Goal: Task Accomplishment & Management: Complete application form

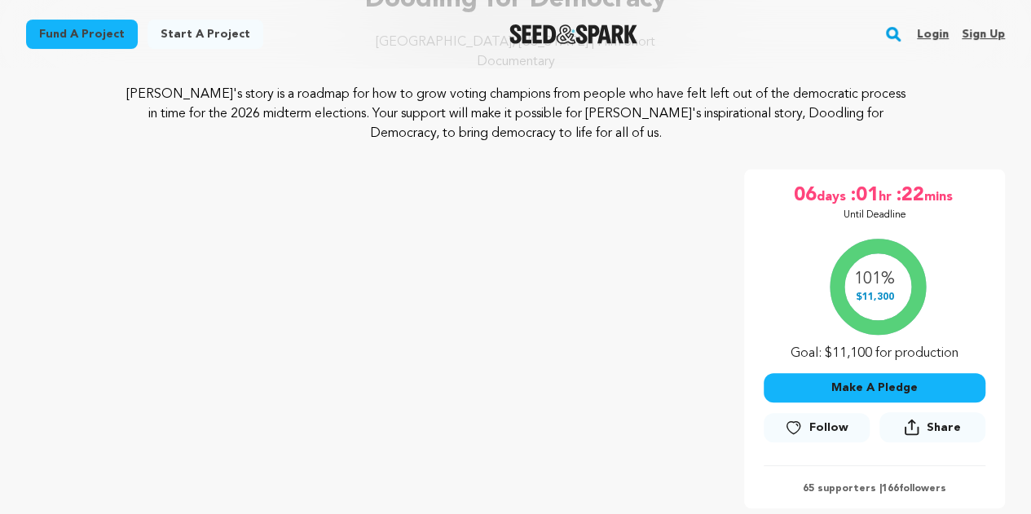
scroll to position [245, 0]
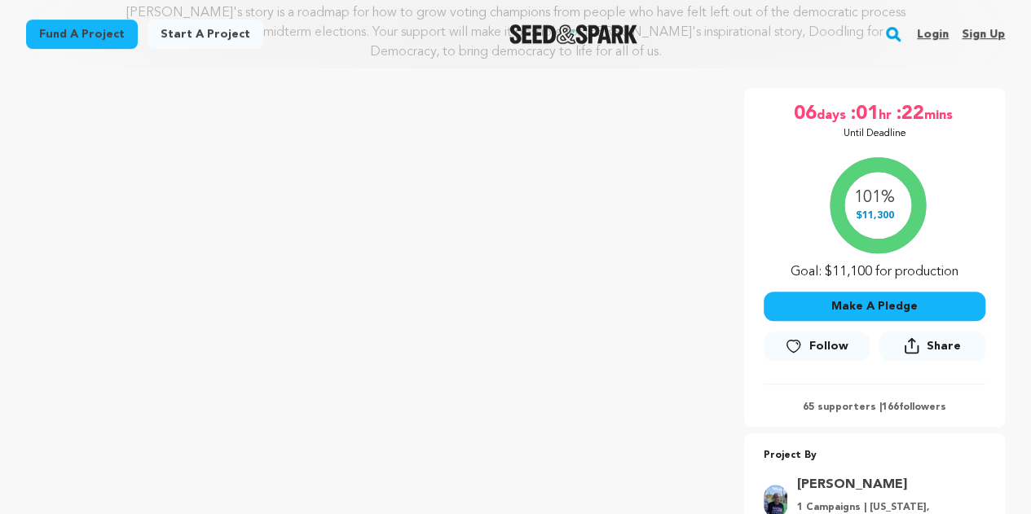
click at [820, 344] on span "Follow" at bounding box center [828, 346] width 39 height 16
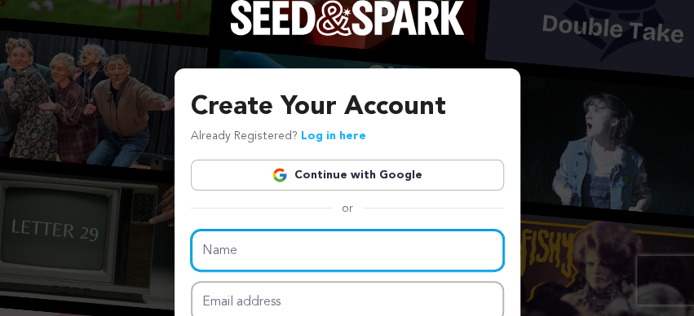
click at [239, 252] on input "Name" at bounding box center [347, 251] width 313 height 42
type input "Stacey Ramirez"
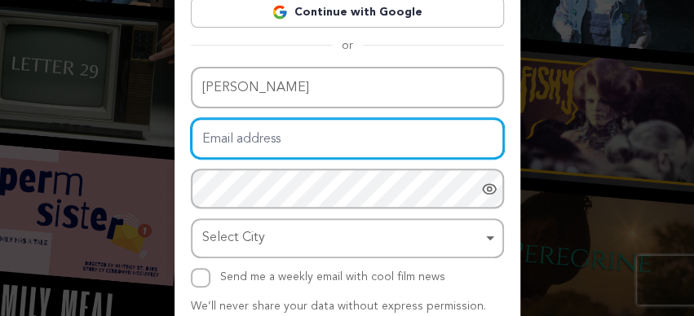
click at [228, 138] on input "Email address" at bounding box center [347, 139] width 313 height 42
type input "sramirez@crimminz.com"
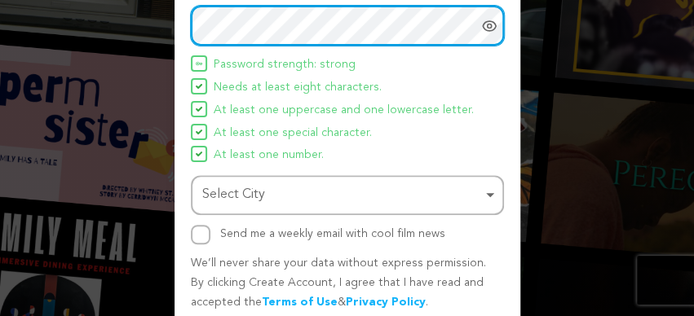
scroll to position [391, 0]
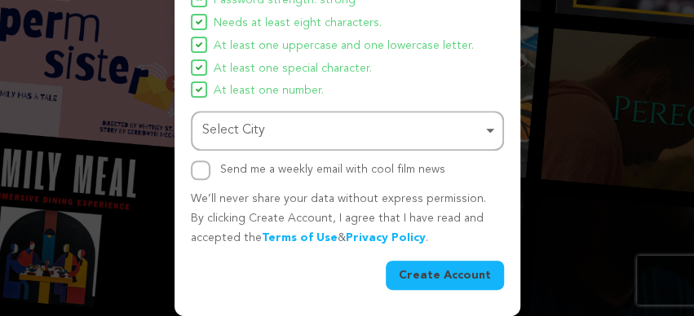
click at [228, 125] on div "Select City Remove item" at bounding box center [342, 131] width 280 height 24
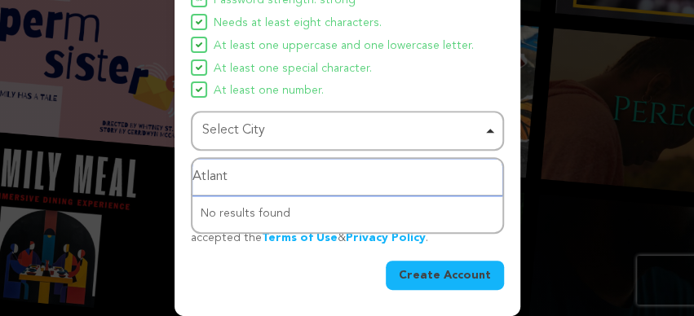
type input "Atlanta"
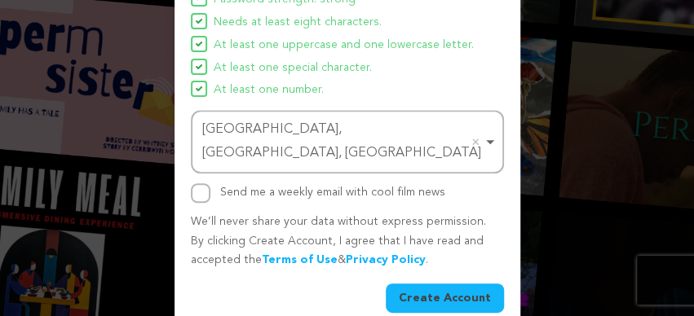
click at [209, 183] on div at bounding box center [201, 193] width 20 height 20
click at [201, 183] on input "Send me a weekly email with cool film news" at bounding box center [201, 193] width 20 height 20
checkbox input "true"
click at [450, 284] on button "Create Account" at bounding box center [445, 298] width 118 height 29
